Goal: Task Accomplishment & Management: Manage account settings

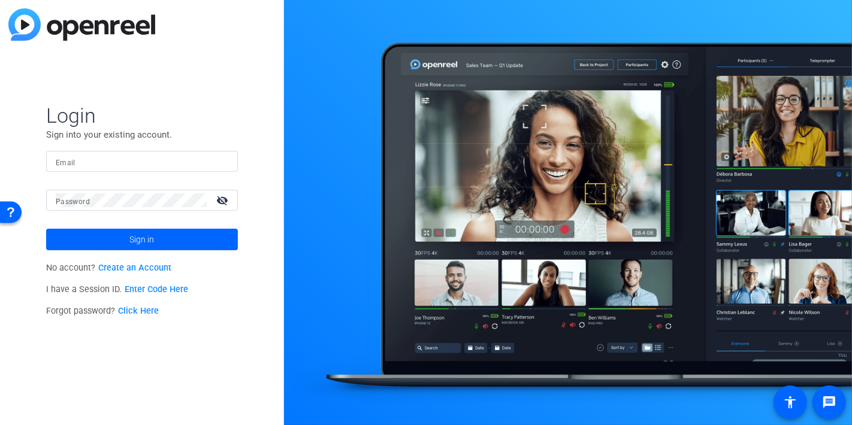
click at [90, 159] on input "Email" at bounding box center [142, 162] width 173 height 14
type input "[EMAIL_ADDRESS][DOMAIN_NAME]"
click at [46, 229] on button "Sign in" at bounding box center [142, 240] width 192 height 22
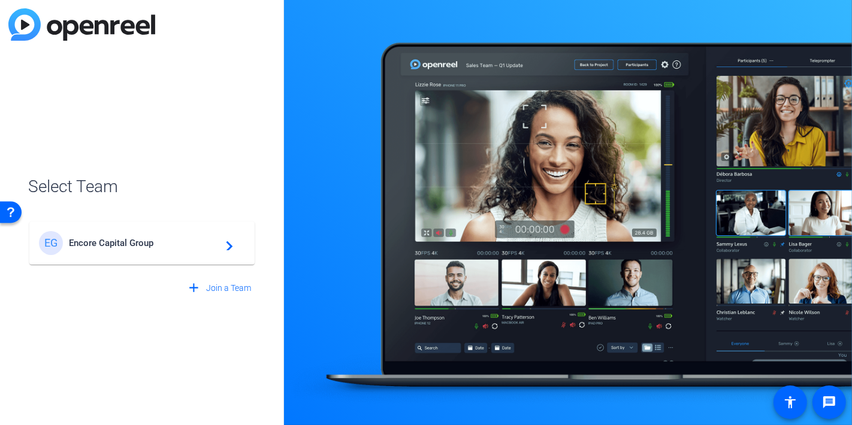
click at [128, 240] on span "Encore Capital Group" at bounding box center [144, 243] width 150 height 11
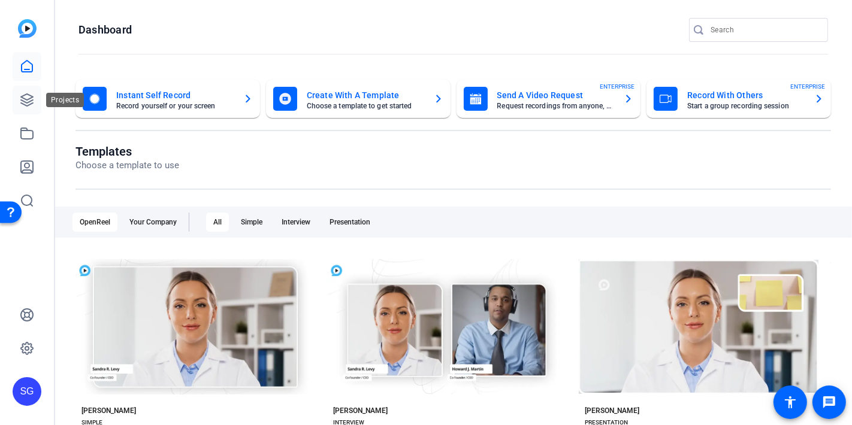
click at [29, 95] on icon at bounding box center [27, 100] width 12 height 12
